Goal: Navigation & Orientation: Understand site structure

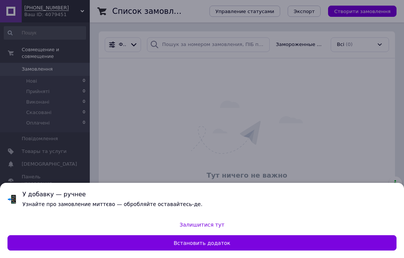
click at [205, 245] on font "Встановить додаток" at bounding box center [202, 243] width 57 height 6
click at [247, 131] on div at bounding box center [202, 129] width 404 height 258
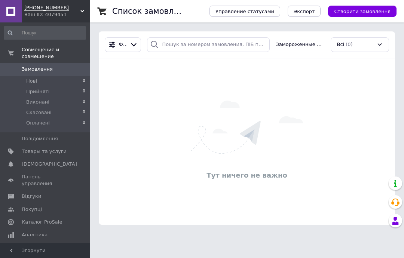
click at [56, 149] on font "Товары та услуги" at bounding box center [44, 152] width 45 height 6
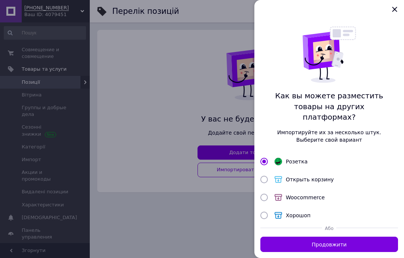
click at [399, 13] on icon "Закрыть" at bounding box center [394, 9] width 9 height 9
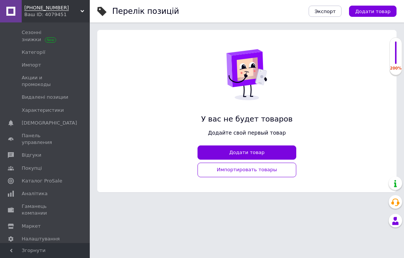
scroll to position [94, 0]
click at [44, 249] on font "[DEMOGRAPHIC_DATA] и рахунки" at bounding box center [49, 255] width 55 height 12
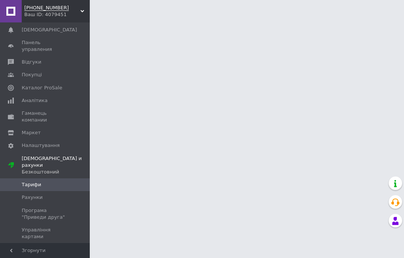
scroll to position [24, 0]
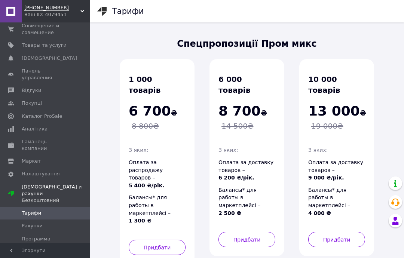
click at [109, 8] on div at bounding box center [104, 11] width 15 height 22
click at [51, 113] on font "Каталог ProSale" at bounding box center [42, 116] width 40 height 6
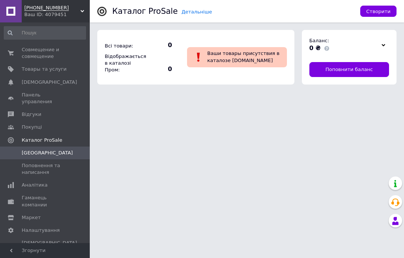
click at [37, 182] on font "Аналітика" at bounding box center [35, 185] width 26 height 6
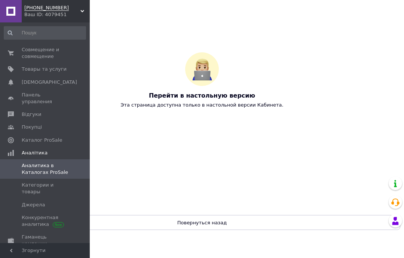
click at [54, 182] on font "Категории и товары" at bounding box center [38, 188] width 32 height 12
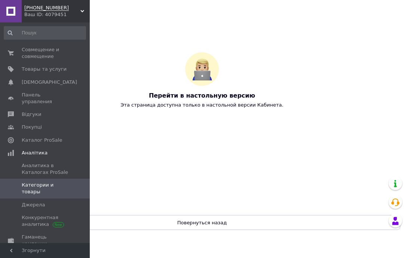
click at [40, 202] on font "Джерела" at bounding box center [33, 205] width 23 height 6
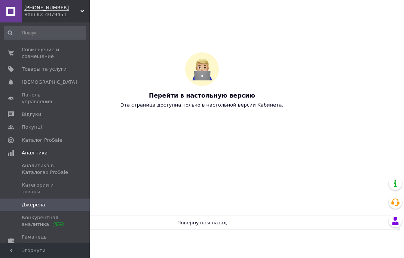
click at [34, 215] on font "Конкурентная аналитика" at bounding box center [40, 221] width 37 height 12
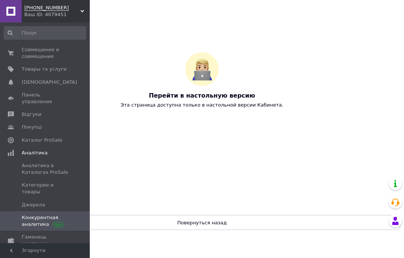
click at [47, 234] on font "Гаманець компании" at bounding box center [34, 240] width 25 height 12
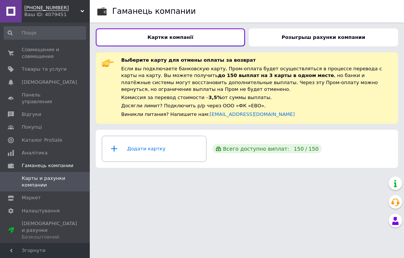
click at [36, 254] on span "Згорнути" at bounding box center [45, 250] width 90 height 15
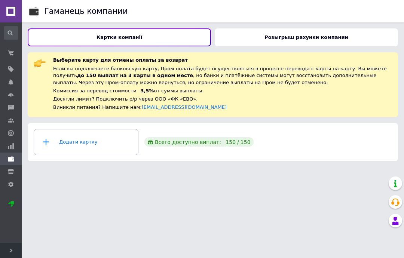
click at [241, 143] on font "150" at bounding box center [246, 142] width 10 height 6
click at [237, 140] on font "/" at bounding box center [238, 142] width 2 height 6
click at [135, 36] on font "Картки компанії" at bounding box center [120, 37] width 46 height 6
click at [36, 10] on use at bounding box center [33, 11] width 9 height 8
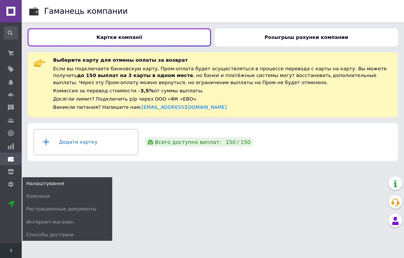
click at [55, 182] on font "Налаштування" at bounding box center [45, 184] width 38 height 6
